Goal: Information Seeking & Learning: Compare options

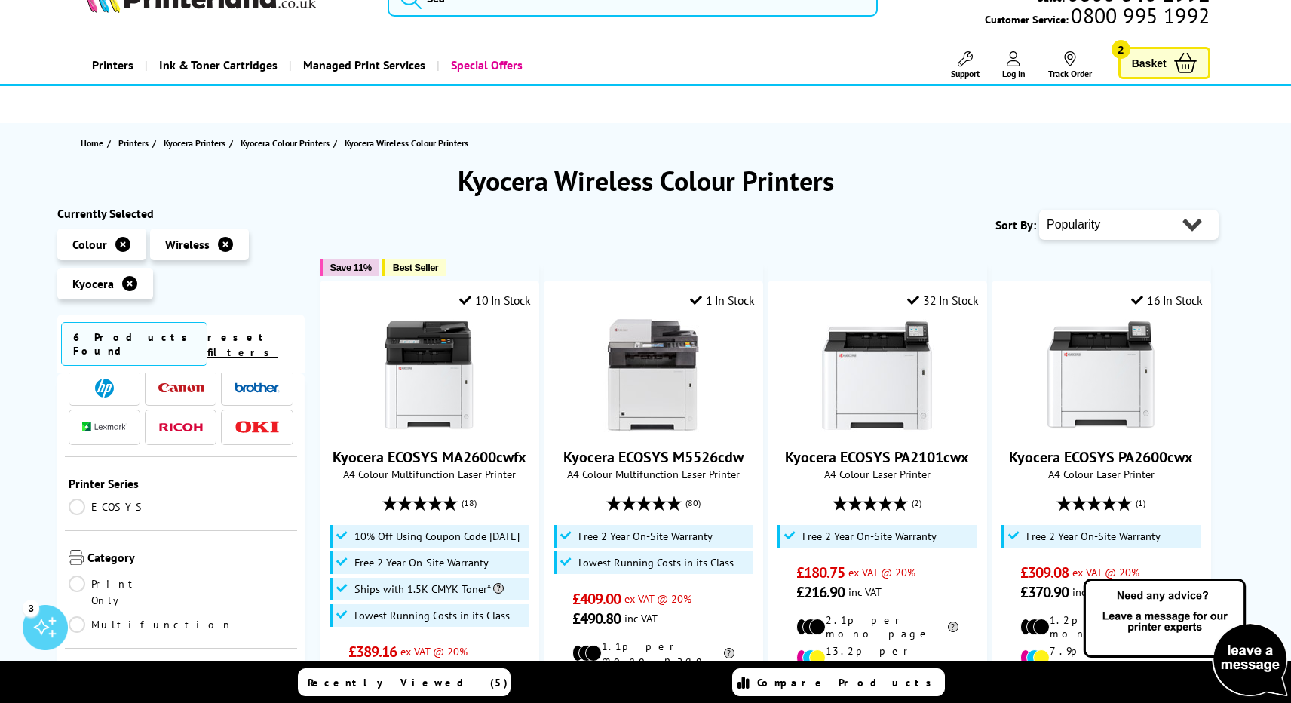
scroll to position [44, 0]
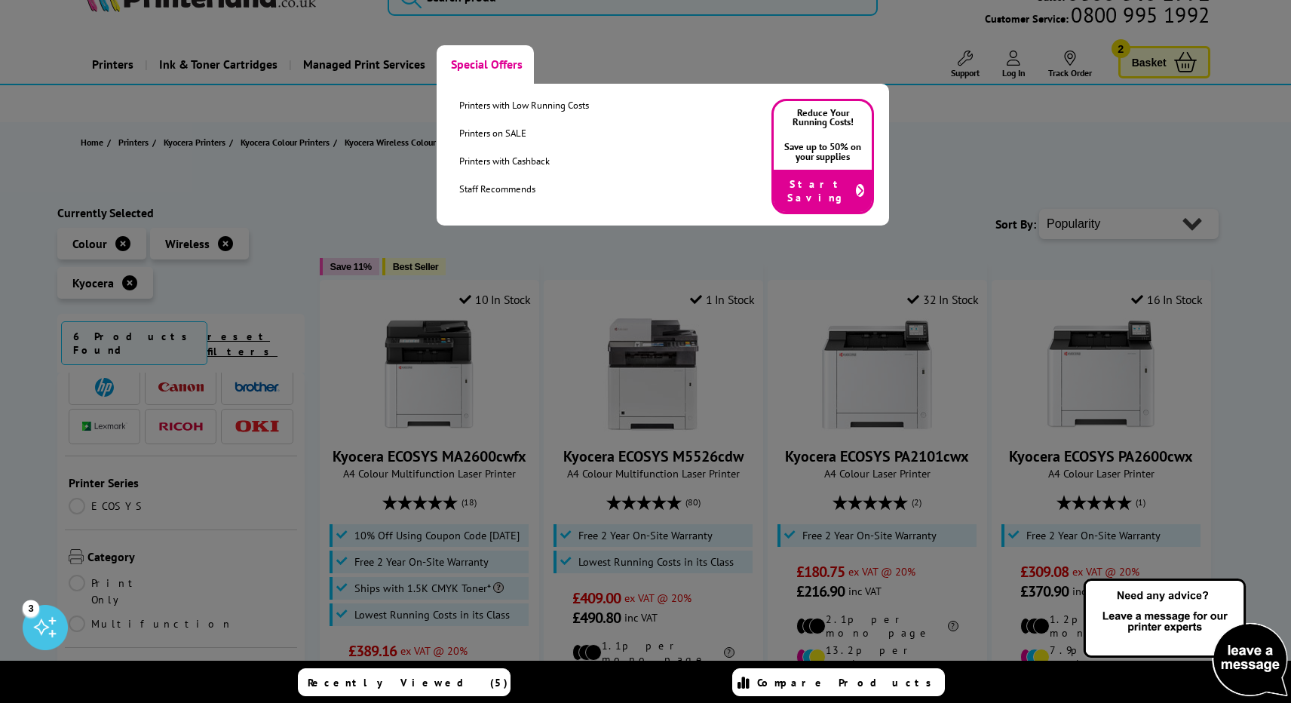
click at [470, 62] on link "Special Offers" at bounding box center [485, 64] width 97 height 38
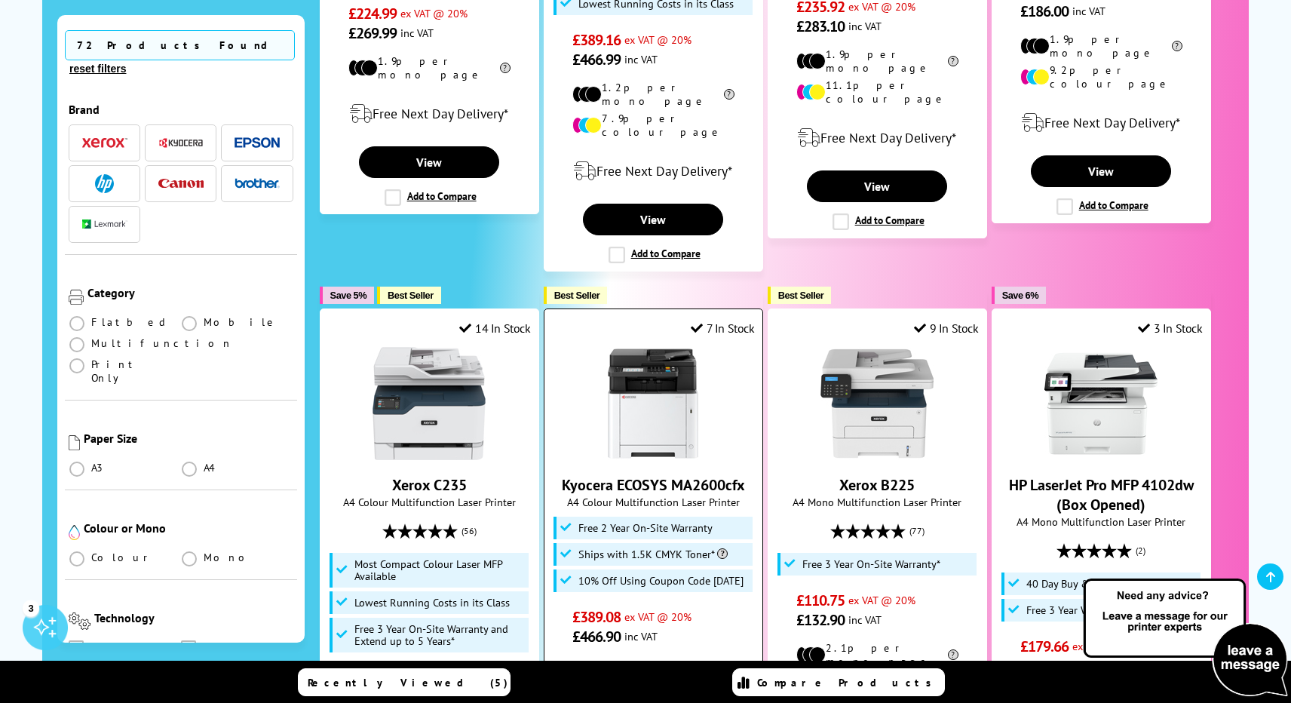
scroll to position [1517, 0]
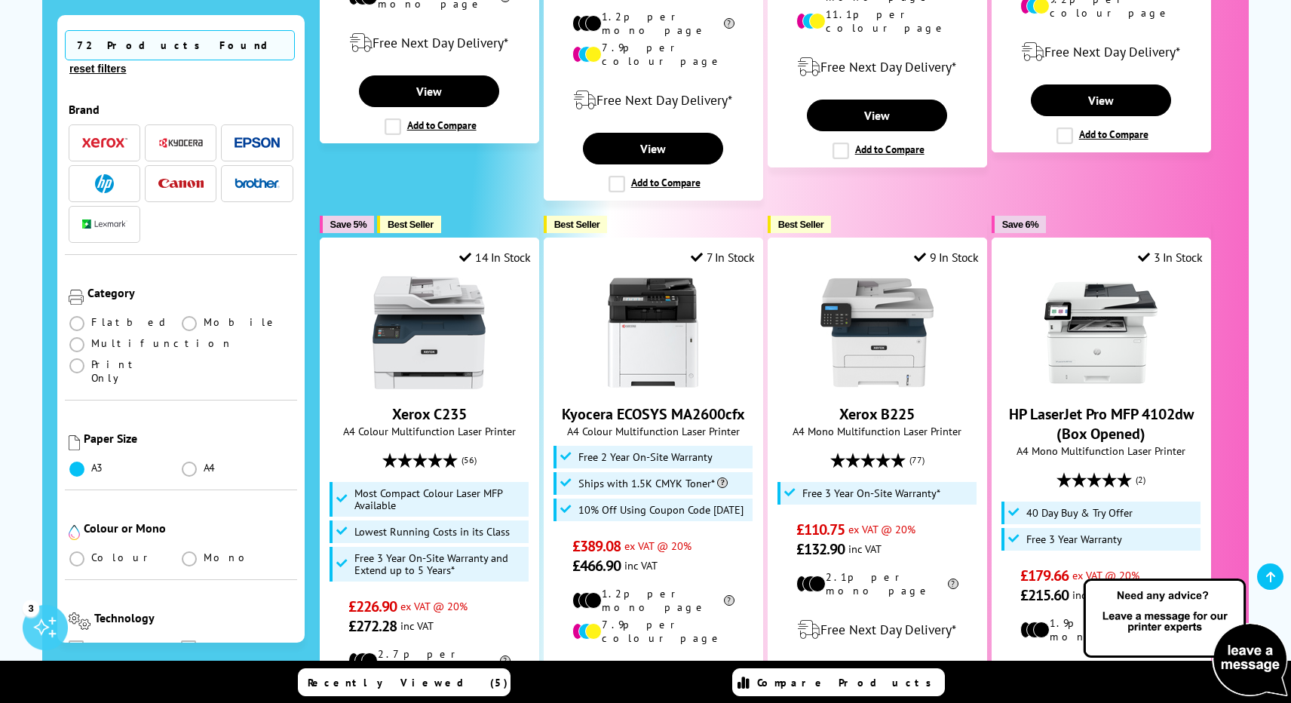
click at [77, 462] on span at bounding box center [76, 469] width 15 height 15
click at [91, 463] on input "radio" at bounding box center [91, 463] width 0 height 0
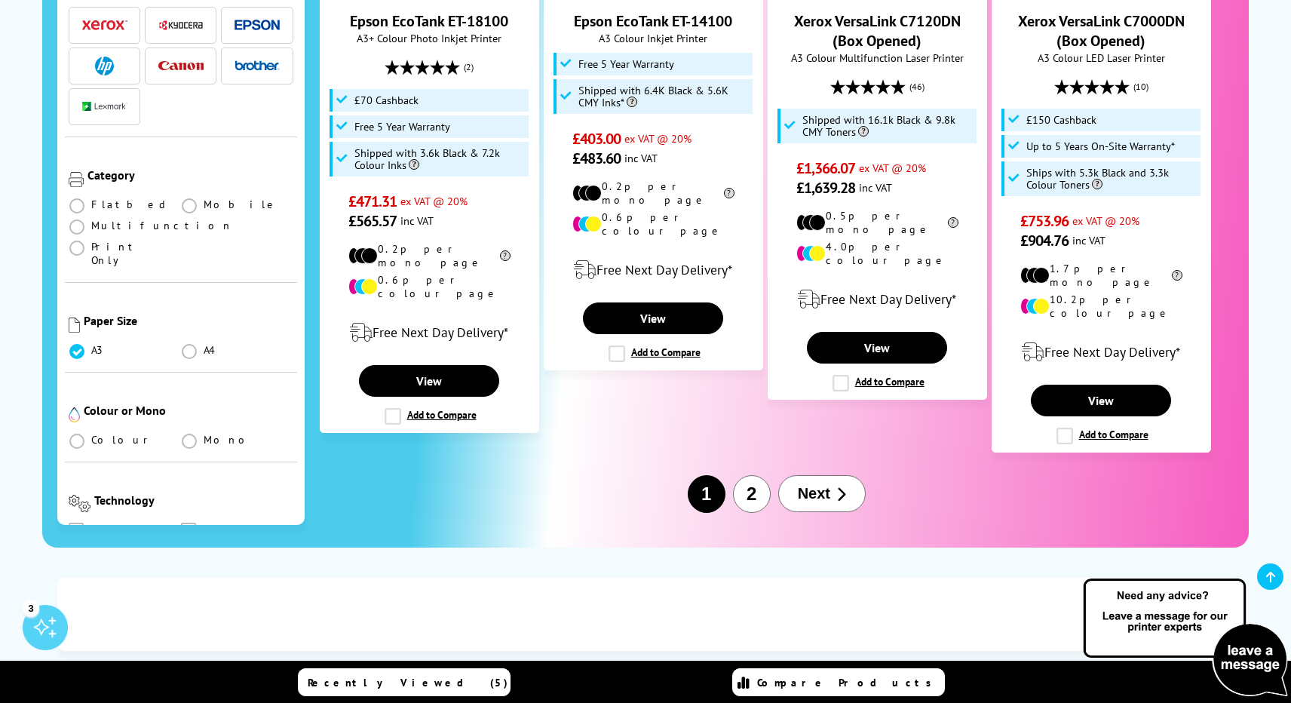
scroll to position [1905, 0]
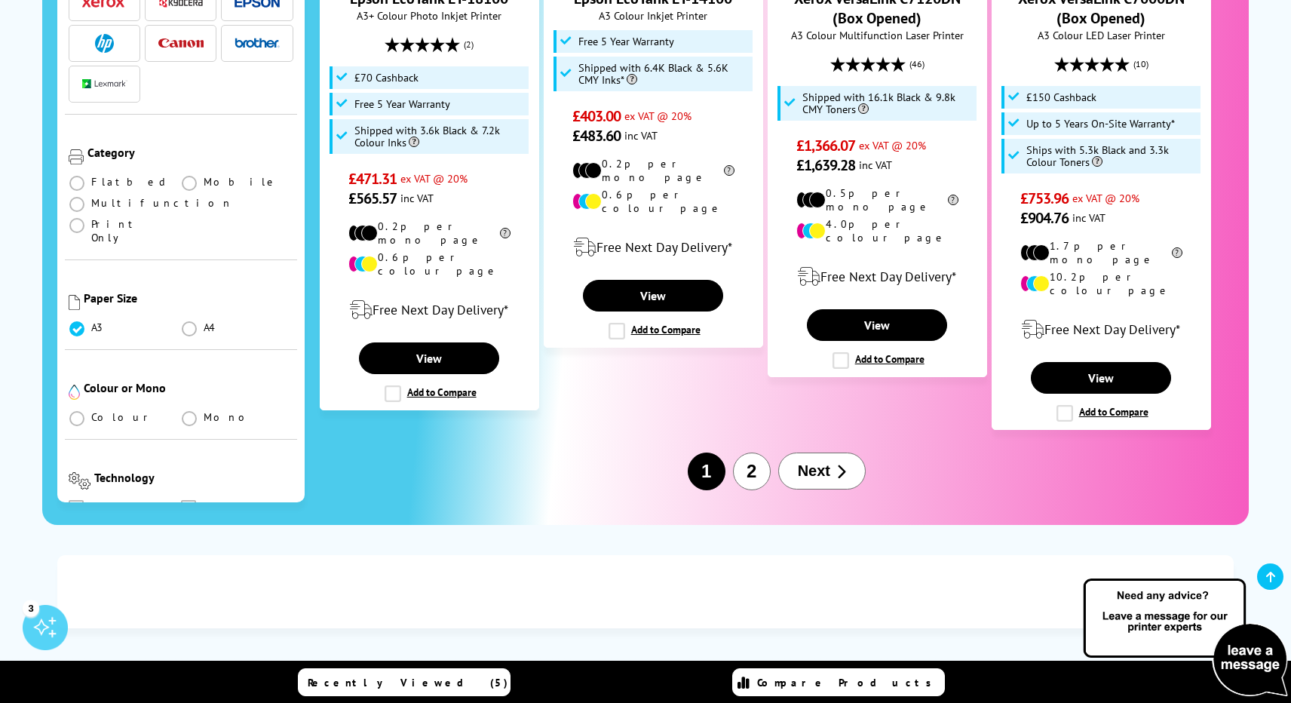
click at [829, 462] on span "Next" at bounding box center [814, 470] width 32 height 17
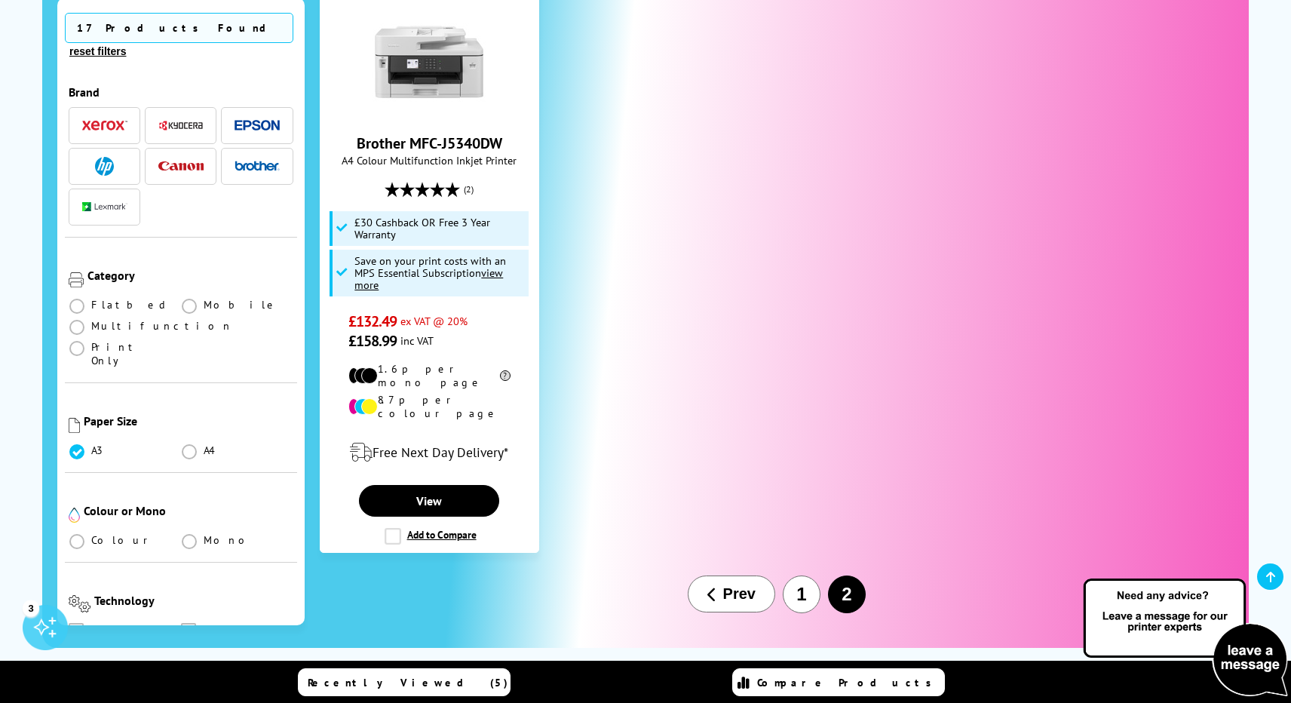
scroll to position [1086, 0]
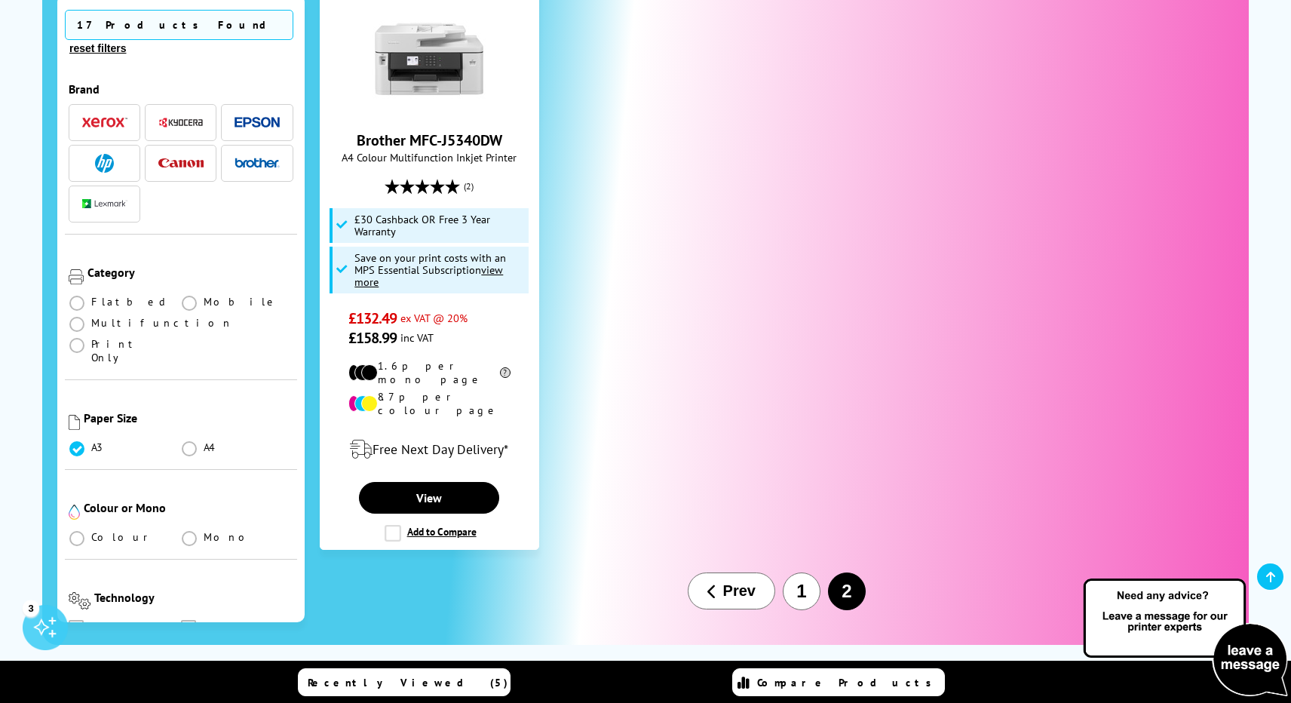
click at [803, 573] on button "1" at bounding box center [802, 592] width 38 height 38
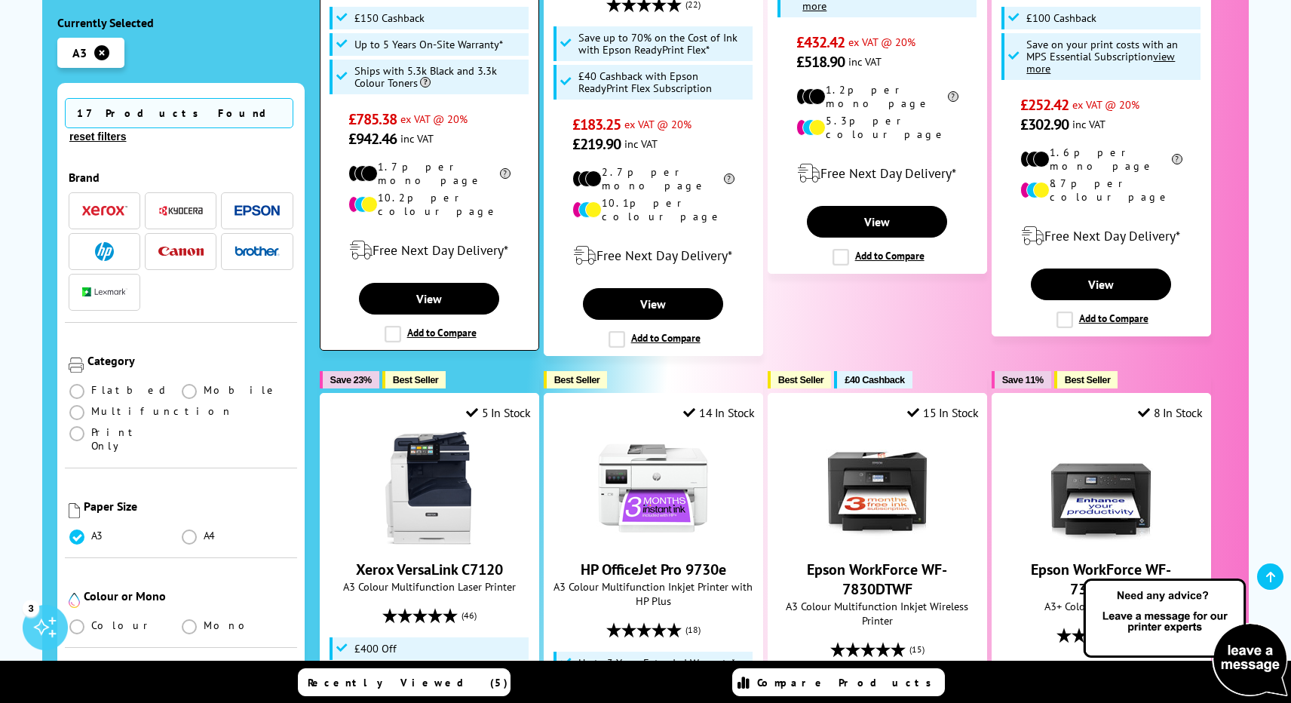
scroll to position [689, 0]
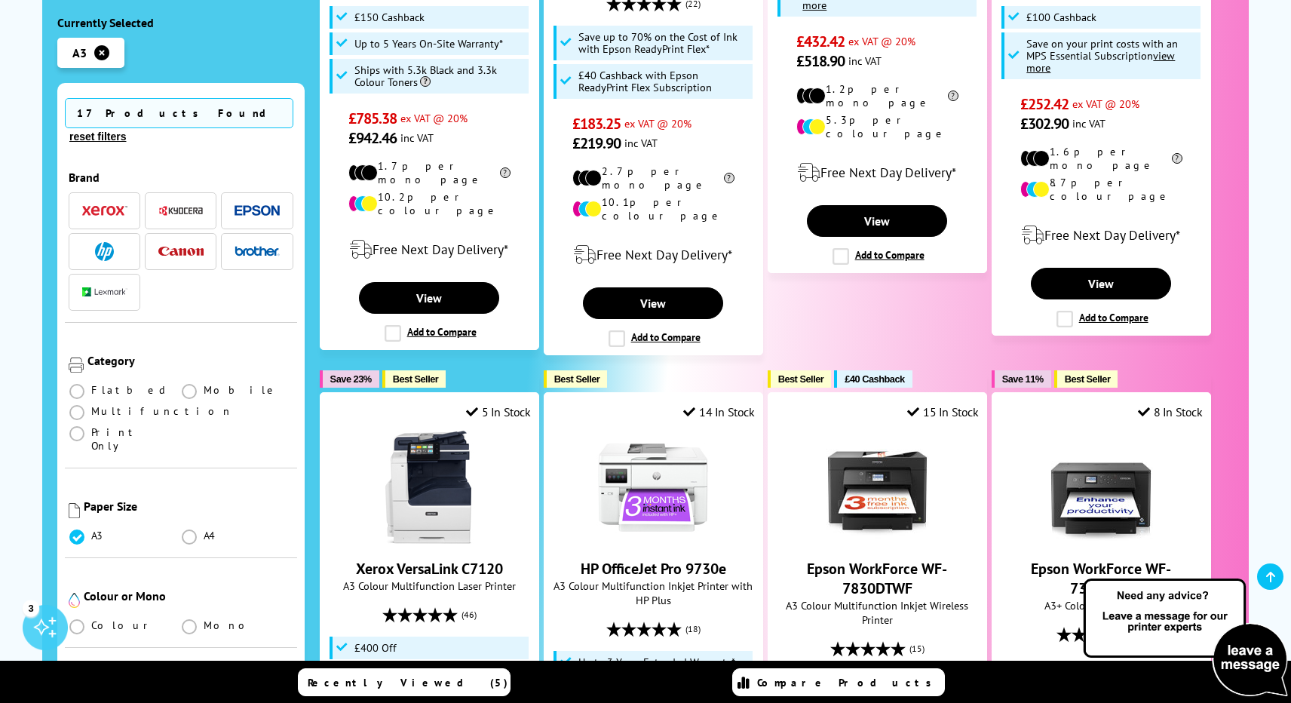
click at [186, 205] on img "button" at bounding box center [180, 210] width 45 height 11
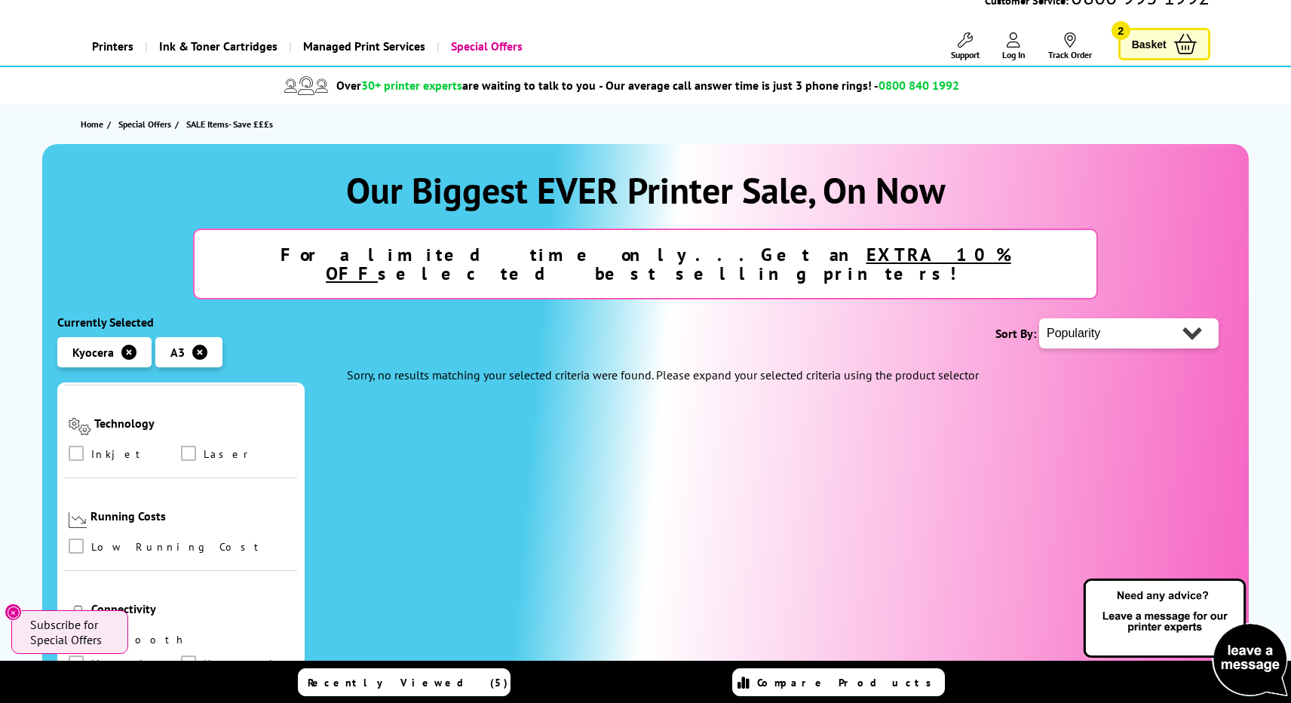
scroll to position [563, 0]
click at [197, 345] on icon "button" at bounding box center [199, 352] width 15 height 15
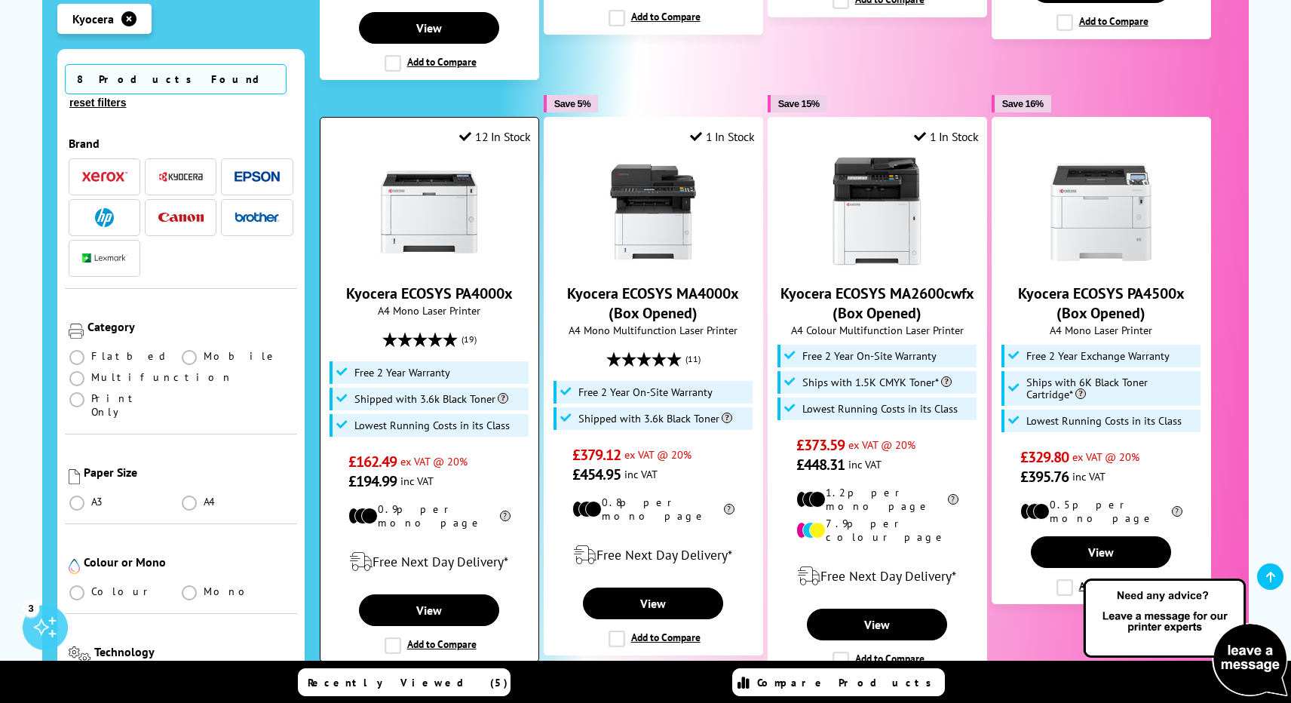
scroll to position [975, 0]
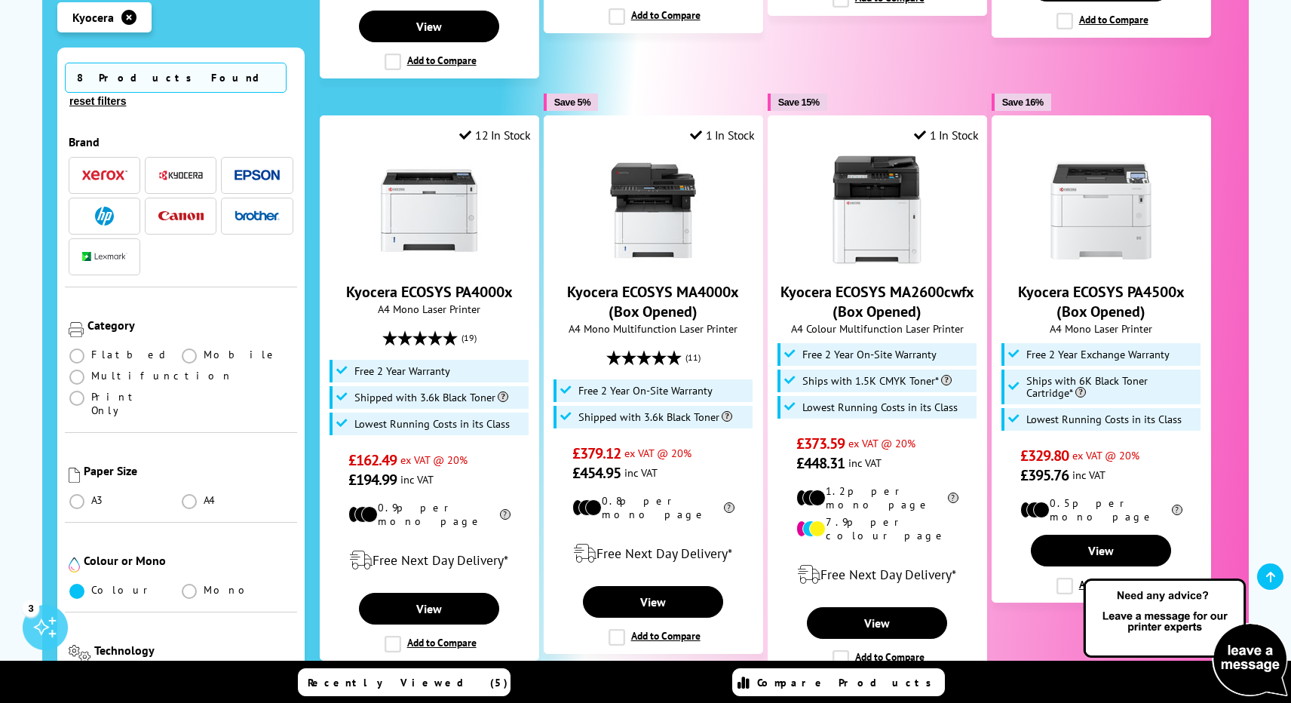
click at [75, 584] on span at bounding box center [76, 591] width 15 height 15
click at [91, 585] on input "radio" at bounding box center [91, 585] width 0 height 0
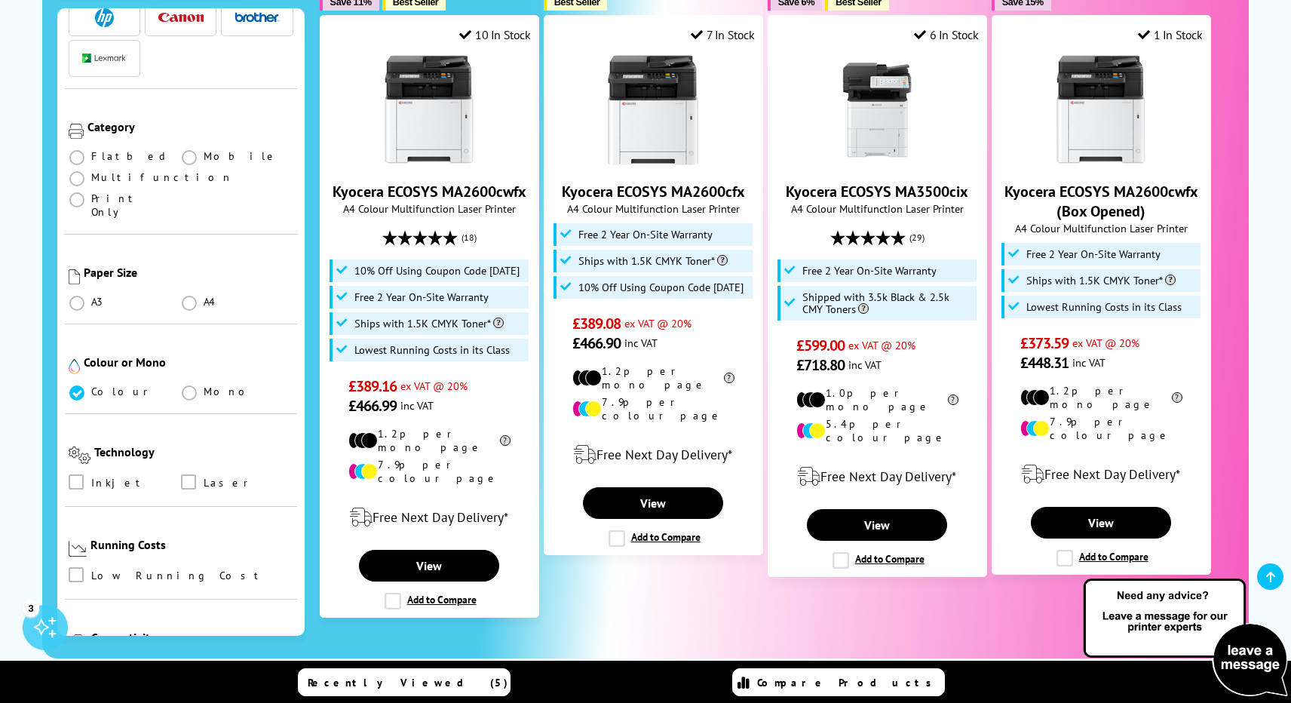
scroll to position [157, 0]
click at [186, 477] on span at bounding box center [188, 484] width 15 height 15
click at [203, 479] on input "checkbox" at bounding box center [203, 479] width 0 height 0
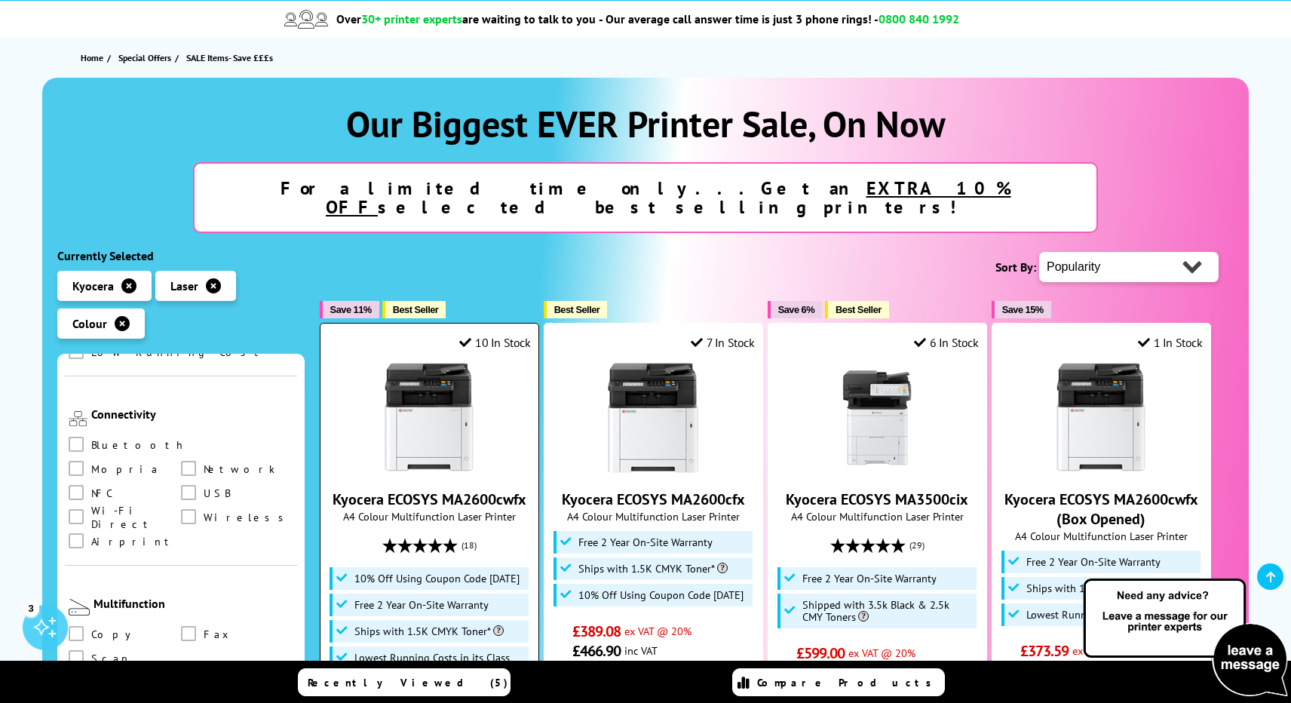
scroll to position [130, 0]
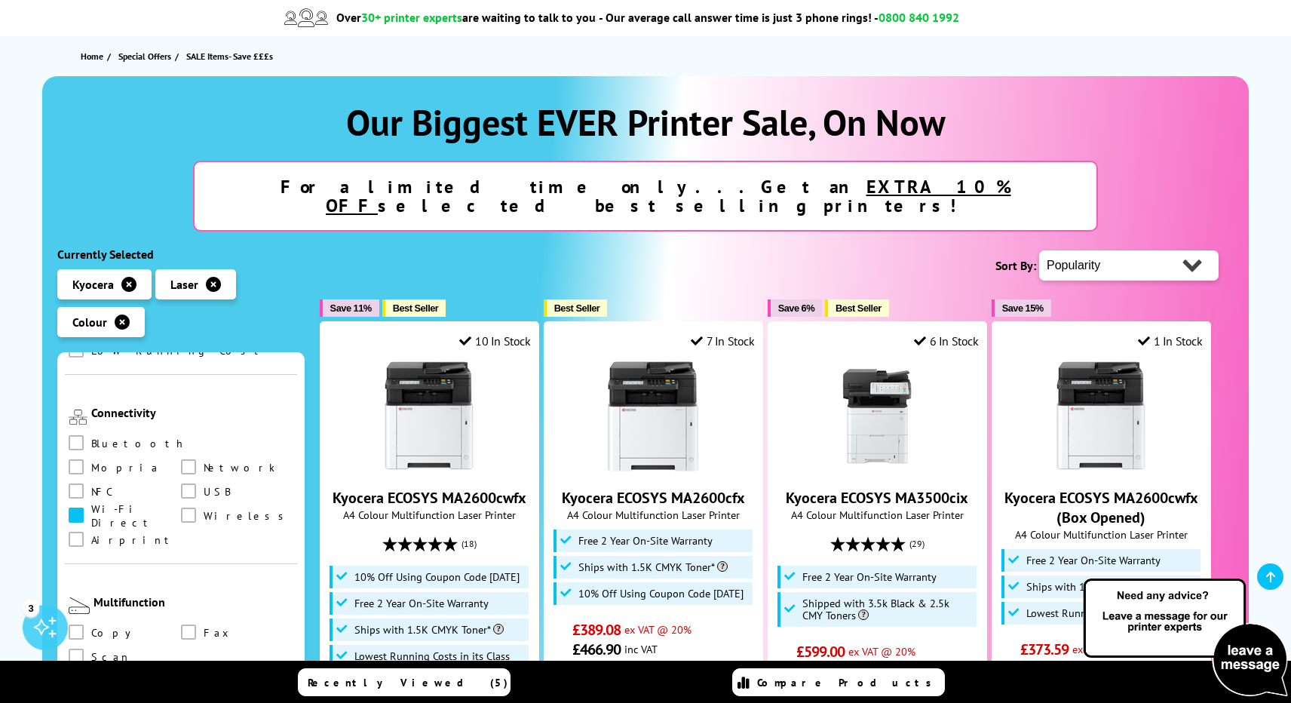
click at [84, 508] on span at bounding box center [76, 515] width 15 height 15
click at [91, 510] on Direct "checkbox" at bounding box center [91, 510] width 0 height 0
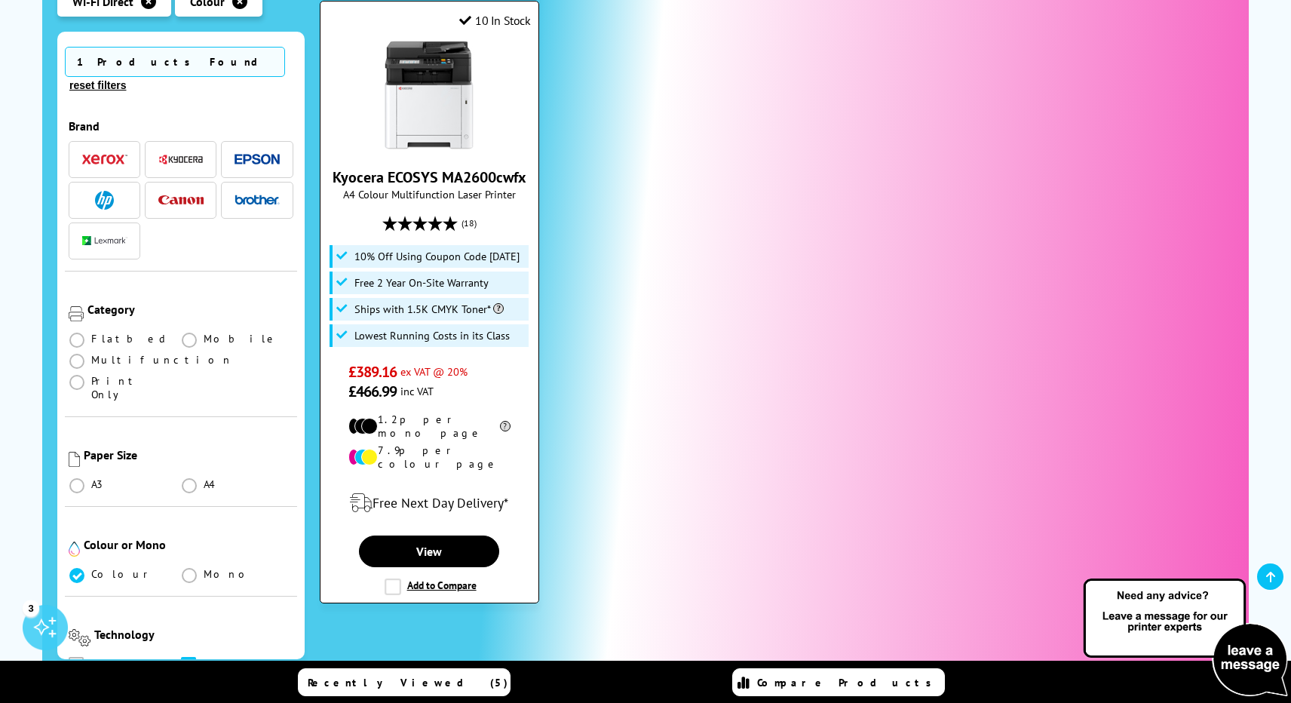
scroll to position [431, 0]
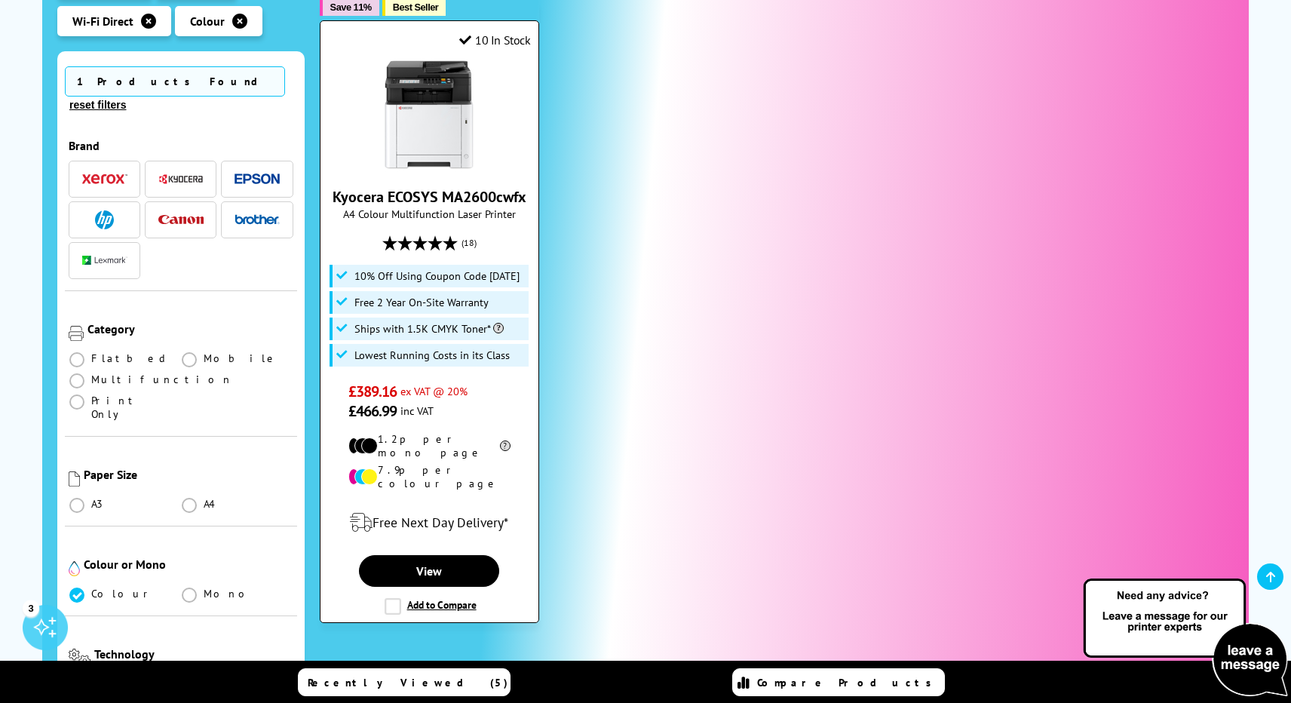
drag, startPoint x: 330, startPoint y: 173, endPoint x: 535, endPoint y: 173, distance: 204.4
click at [535, 174] on div "10 In Stock Kyocera ECOSYS MA2600cwfx A4 Colour Multifunction Laser Printer 10%…" at bounding box center [430, 321] width 220 height 603
copy link "Kyocera ECOSYS MA2600cwfx"
